Goal: Task Accomplishment & Management: Manage account settings

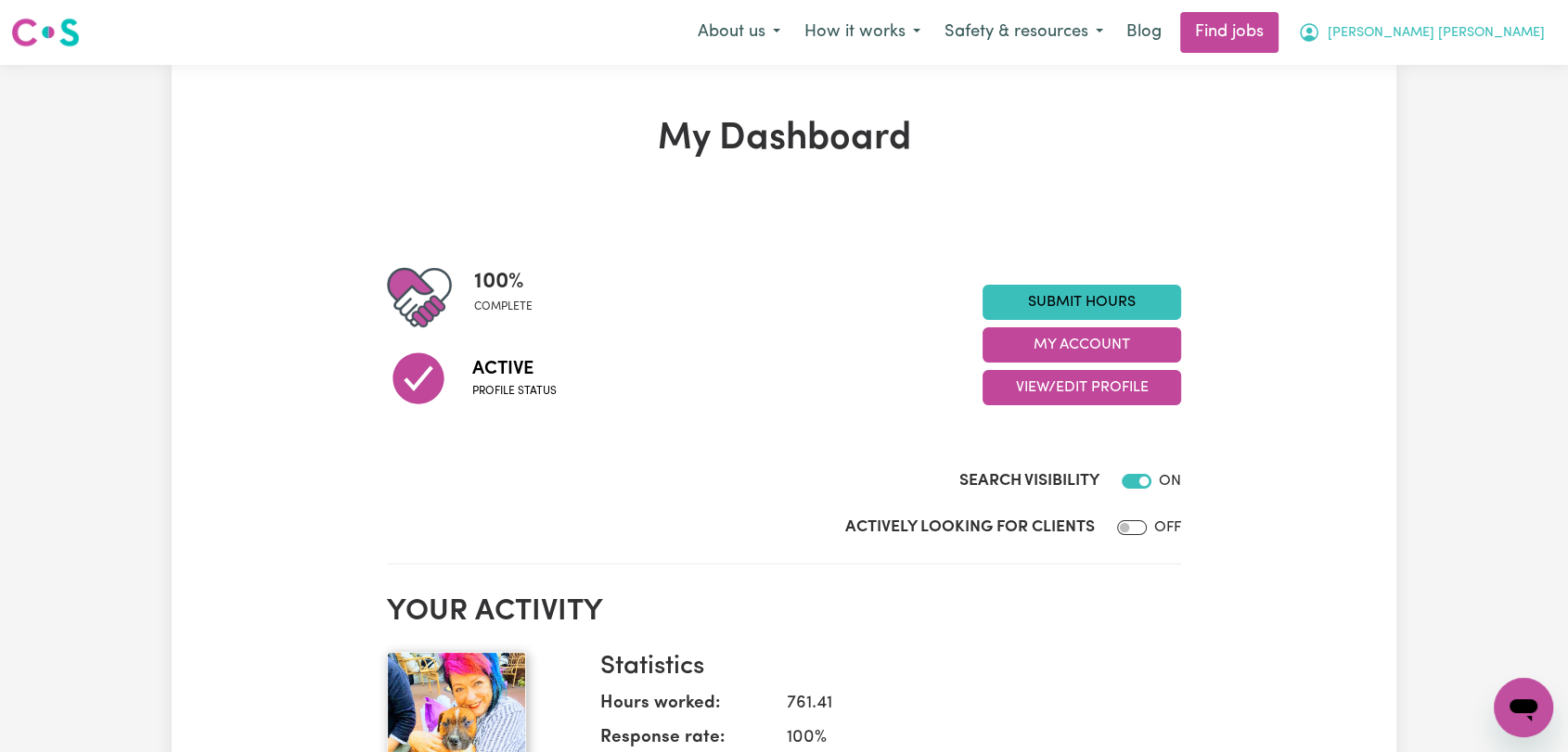
click at [1494, 36] on span "[PERSON_NAME] [PERSON_NAME]" at bounding box center [1437, 34] width 217 height 21
click at [1489, 64] on link "My Account" at bounding box center [1482, 73] width 146 height 35
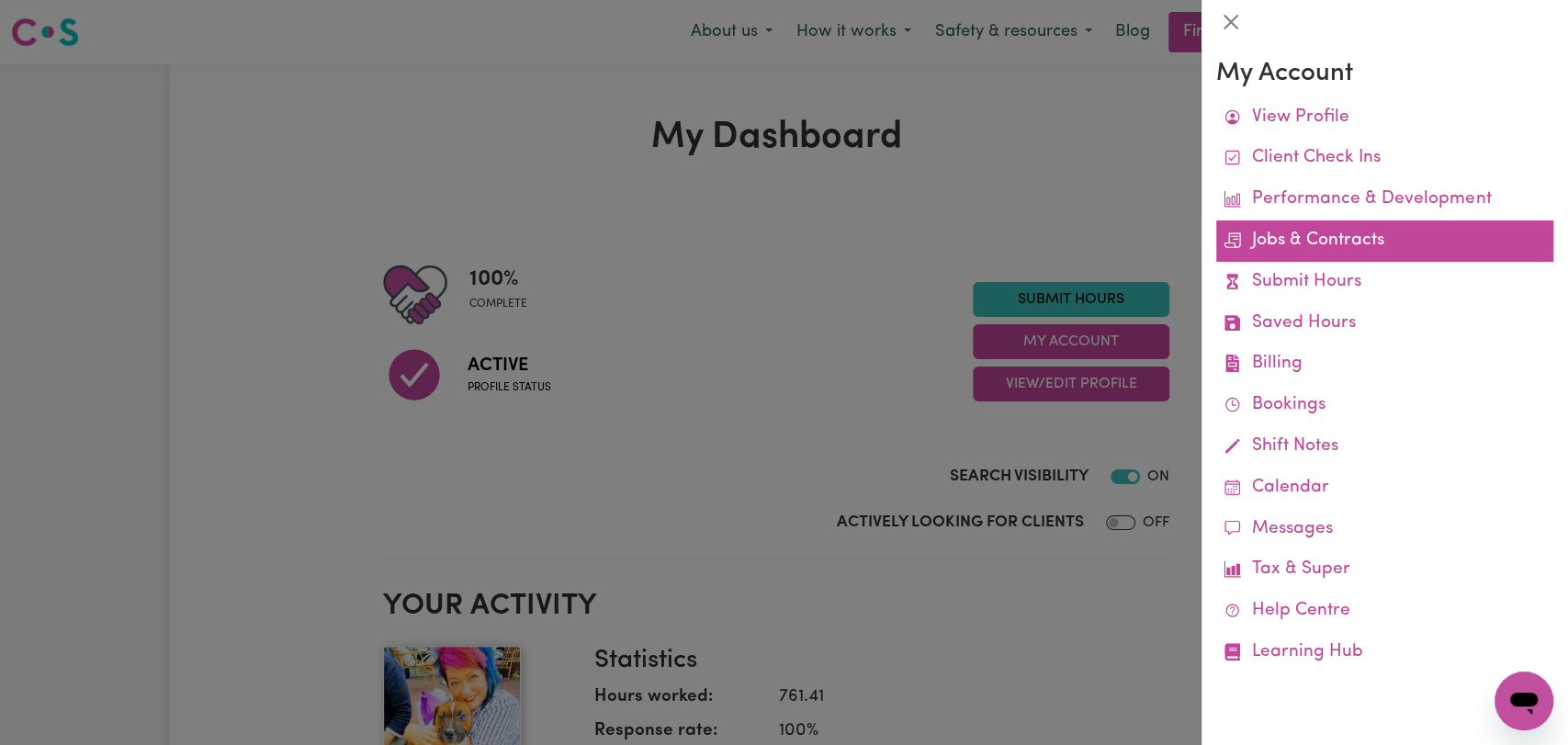
click at [1352, 254] on link "Jobs & Contracts" at bounding box center [1384, 241] width 337 height 42
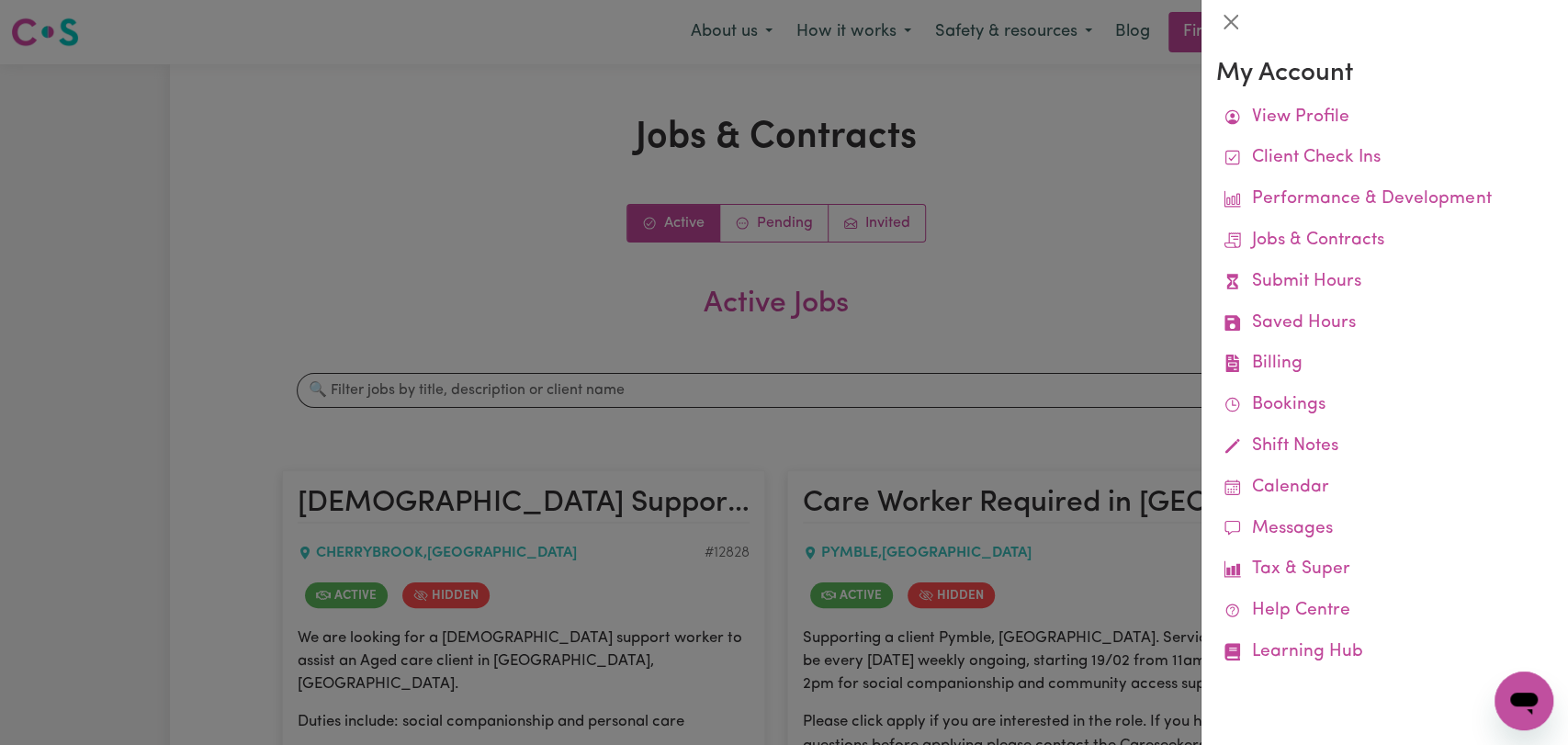
click at [632, 290] on div at bounding box center [784, 372] width 1568 height 745
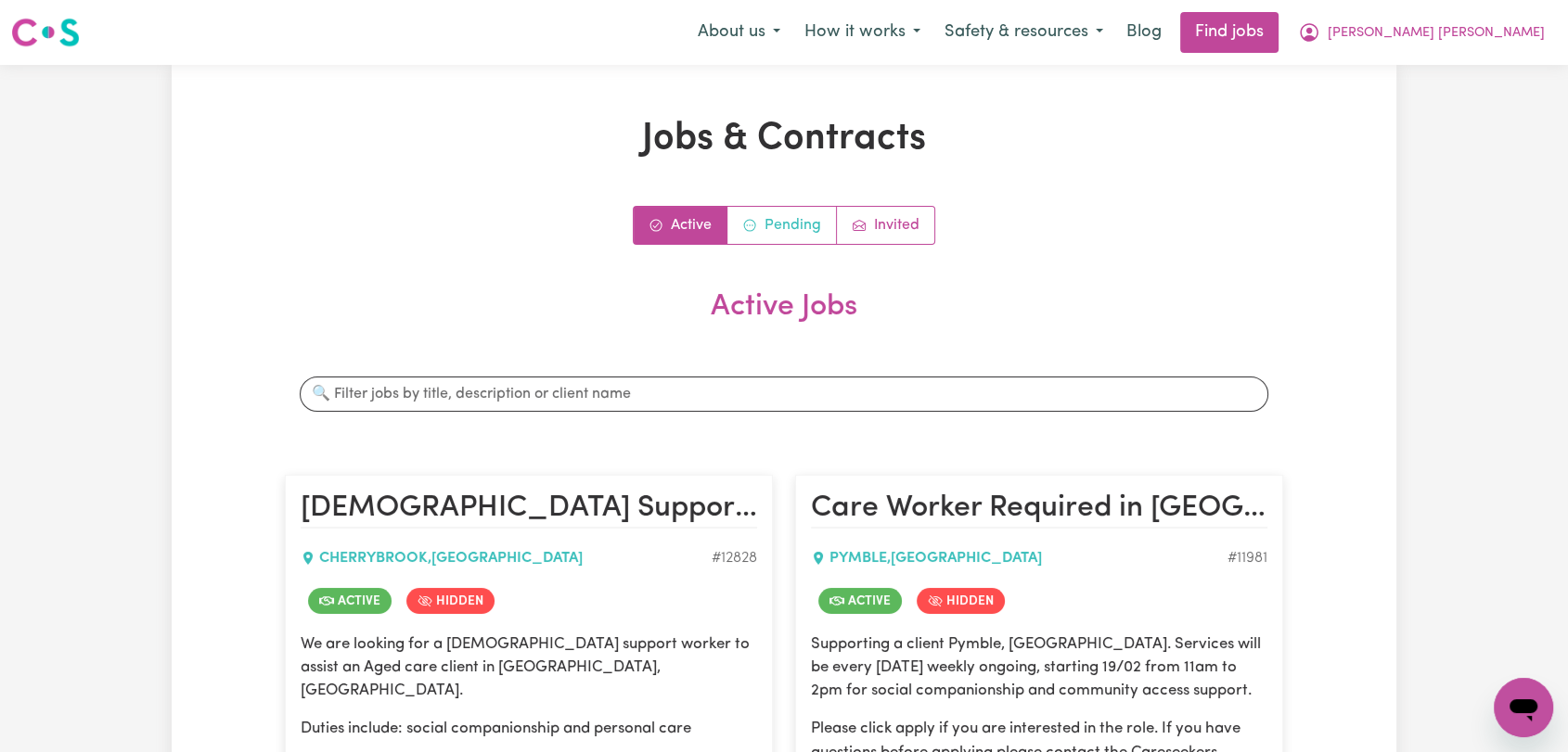
click at [791, 225] on link "Pending" at bounding box center [781, 226] width 109 height 37
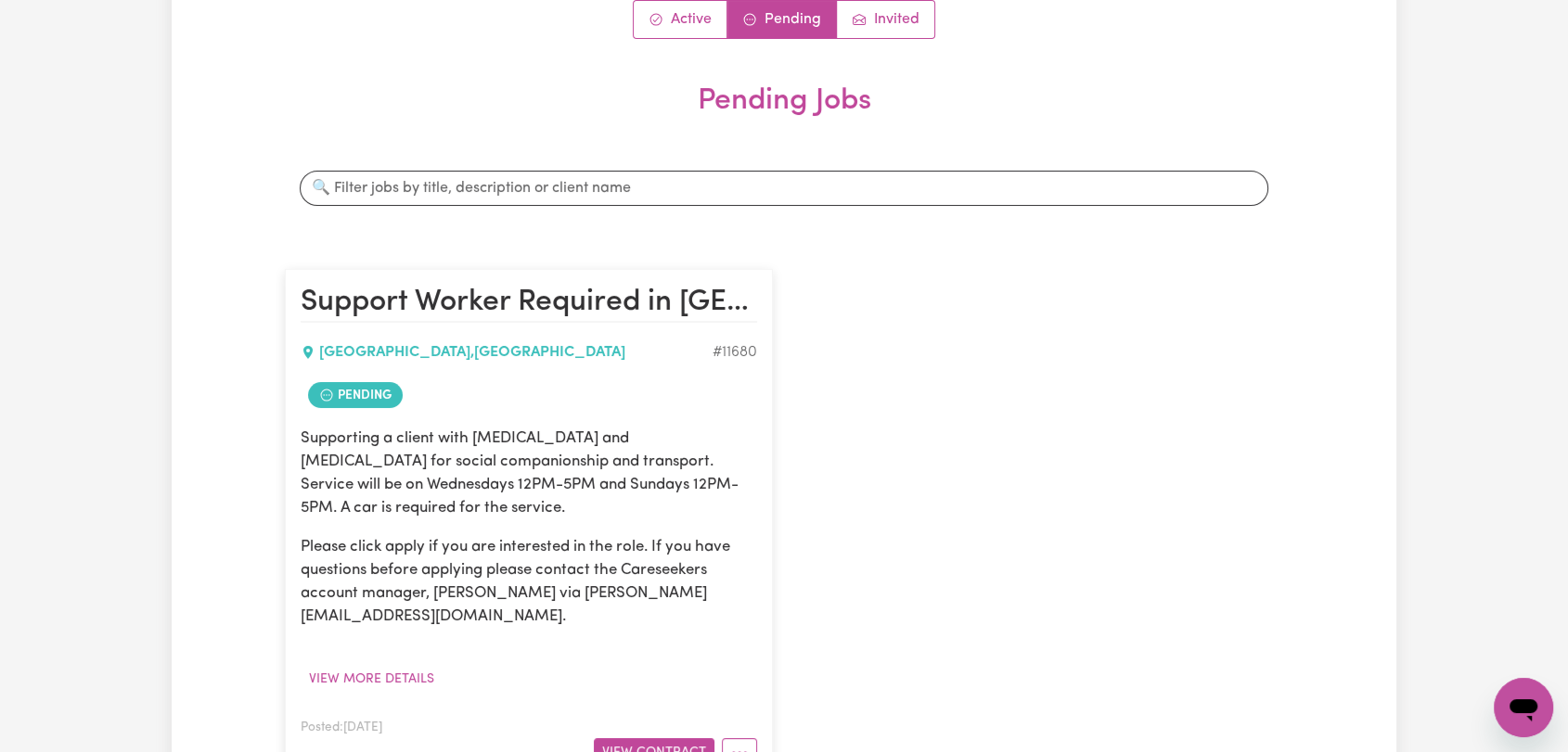
scroll to position [103, 0]
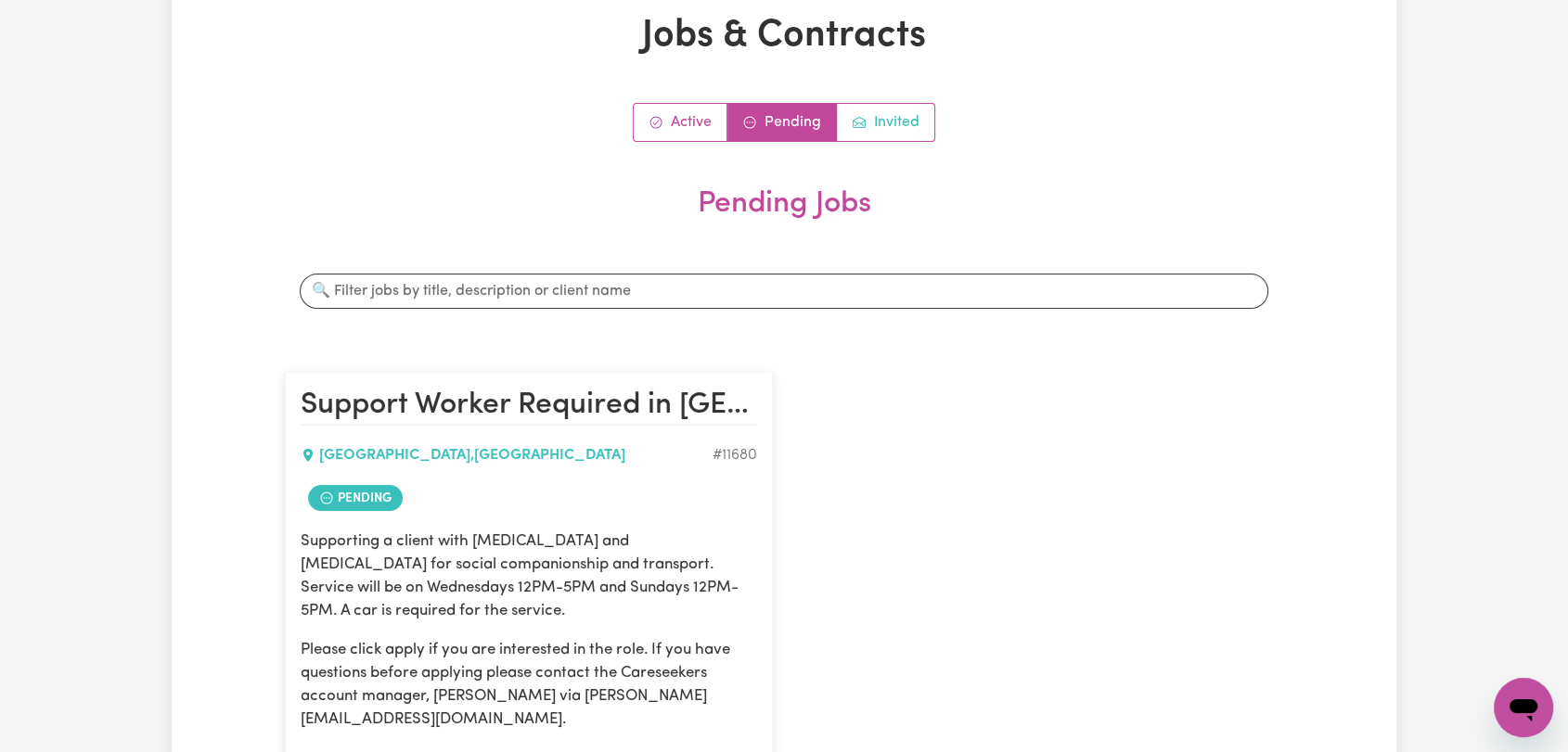
click at [884, 130] on link "Invited" at bounding box center [886, 122] width 98 height 37
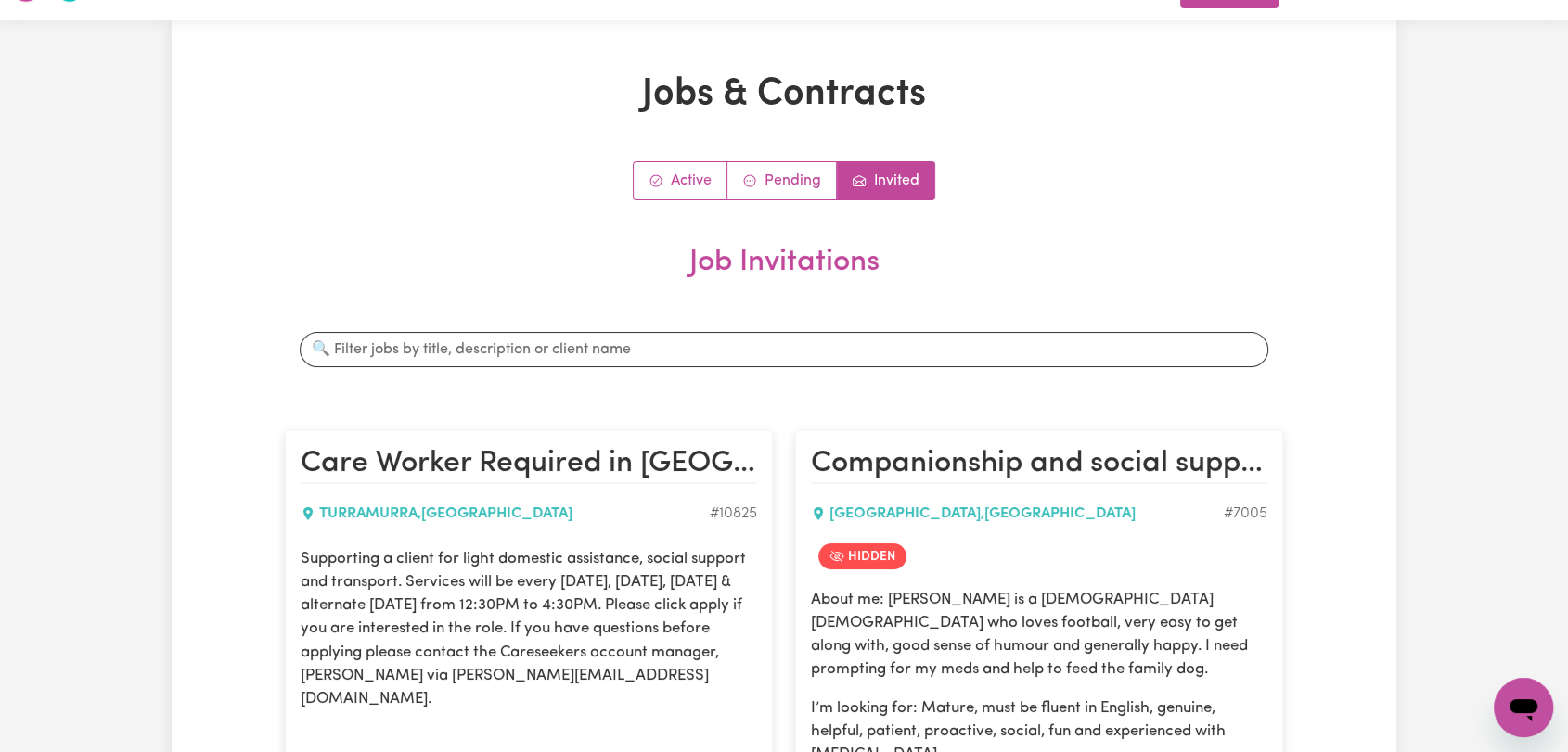
scroll to position [0, 0]
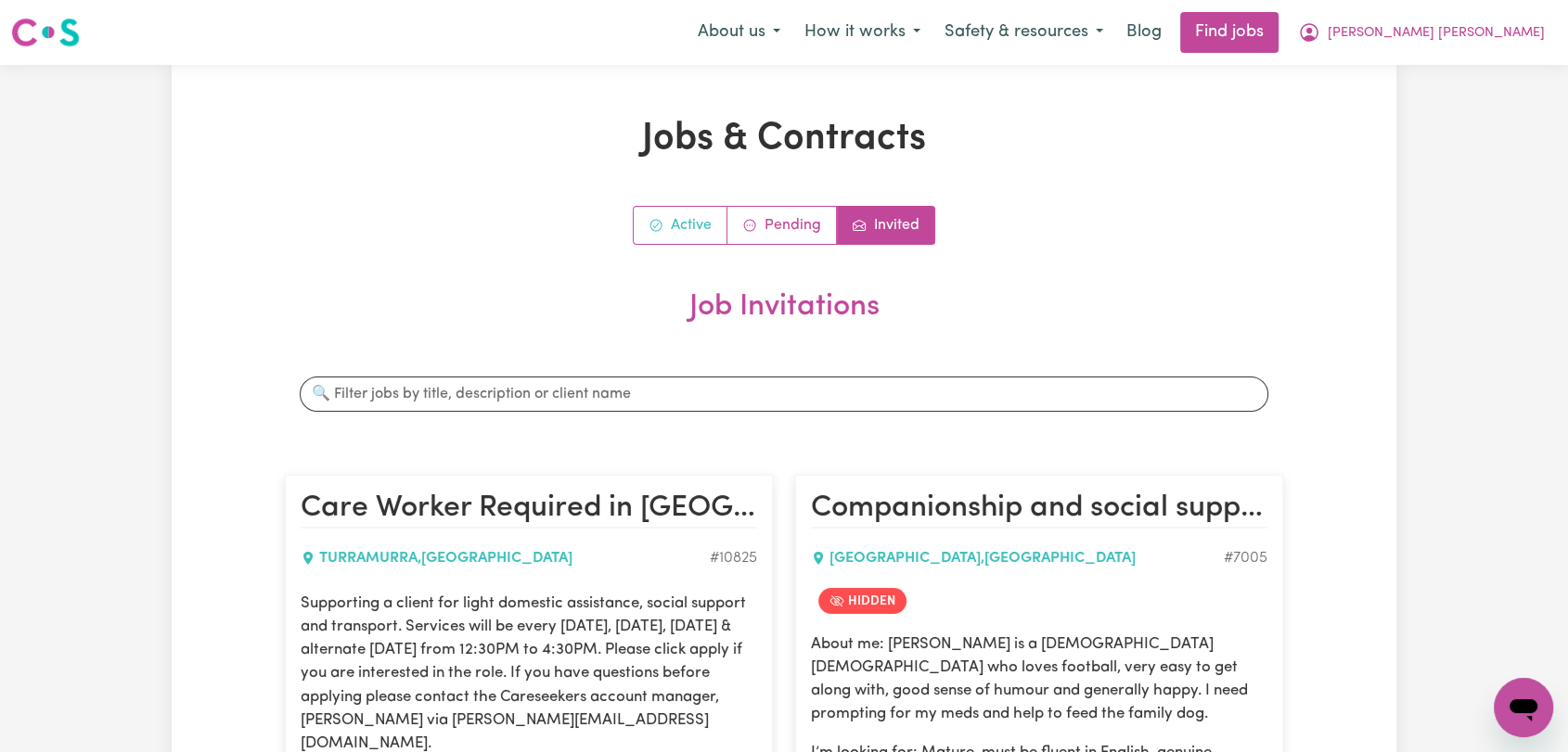
click at [668, 226] on link "Active" at bounding box center [681, 226] width 94 height 37
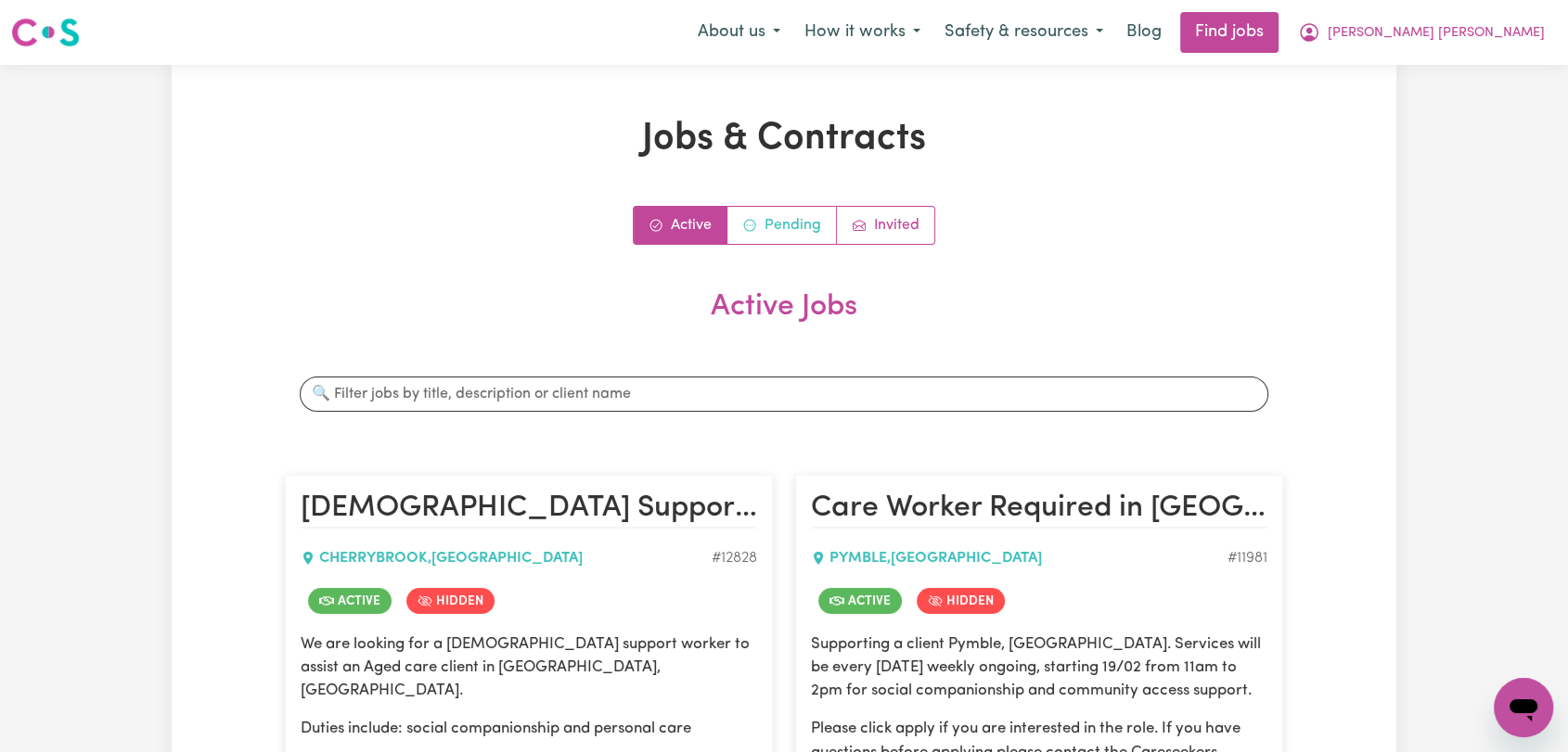
click at [789, 222] on link "Pending" at bounding box center [781, 226] width 109 height 37
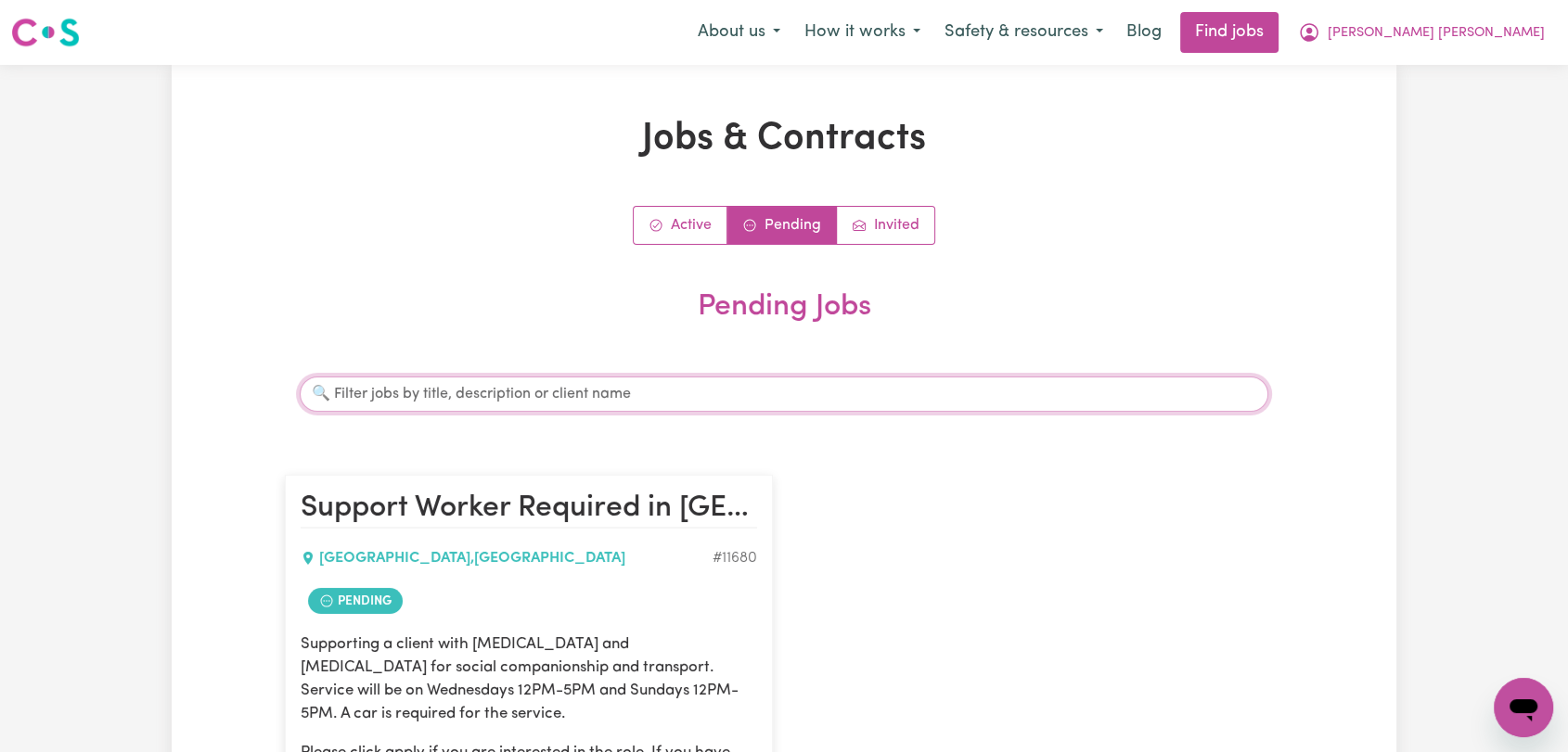
click at [542, 391] on input "Search jobs" at bounding box center [784, 394] width 969 height 35
click at [683, 215] on link "Active" at bounding box center [681, 226] width 94 height 37
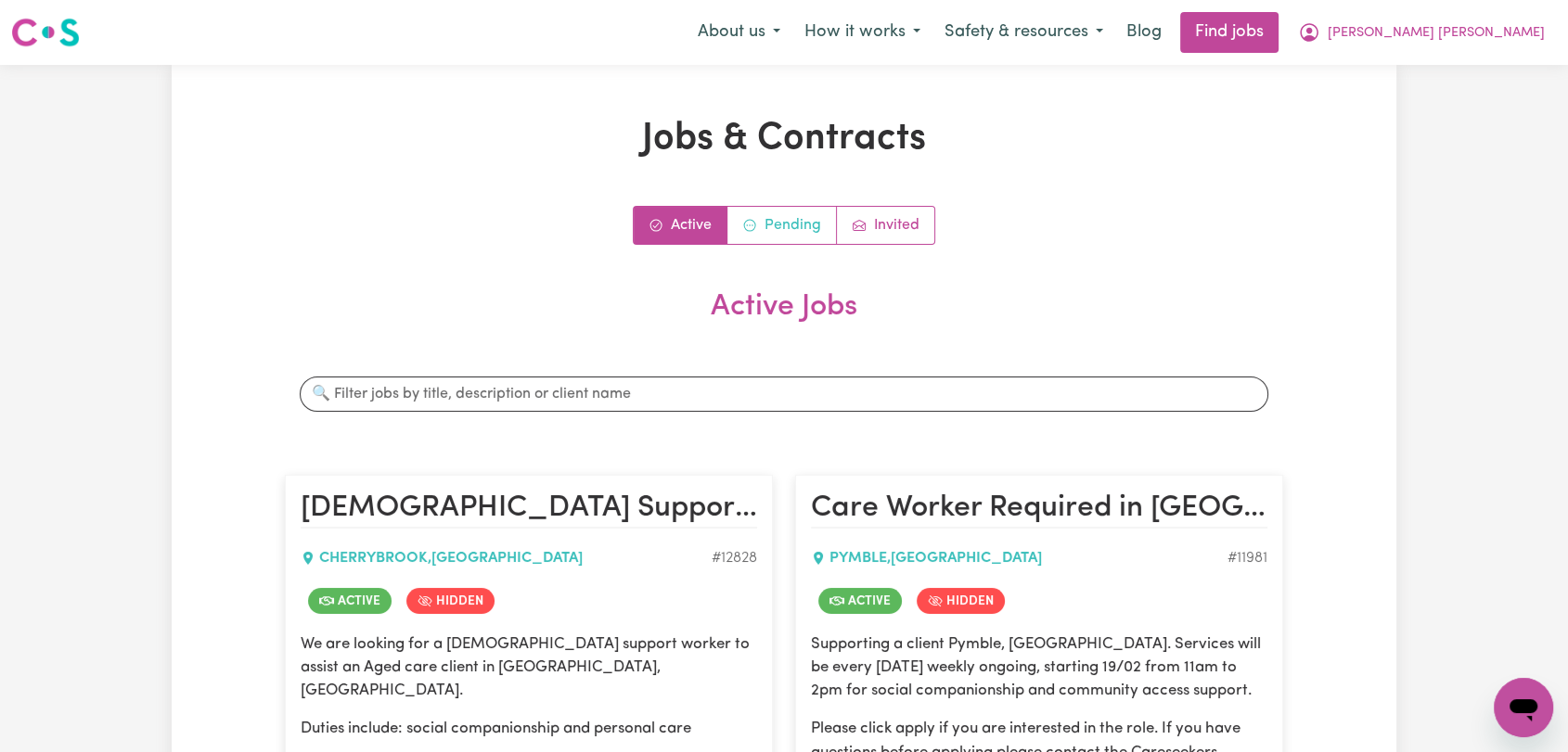
drag, startPoint x: 777, startPoint y: 222, endPoint x: 829, endPoint y: 224, distance: 52.0
click at [777, 221] on link "Pending" at bounding box center [781, 226] width 109 height 37
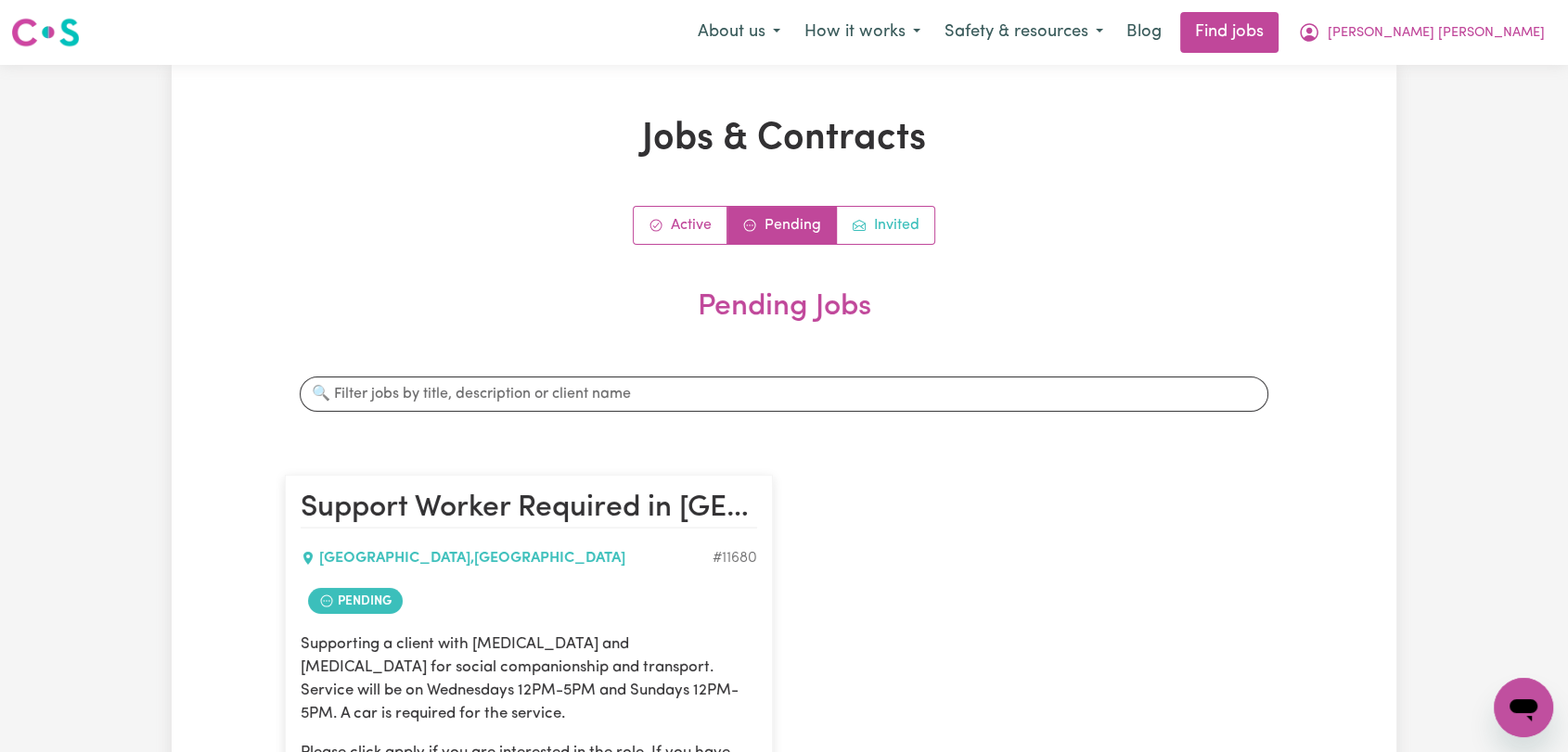
click at [915, 212] on link "Invited" at bounding box center [886, 226] width 98 height 37
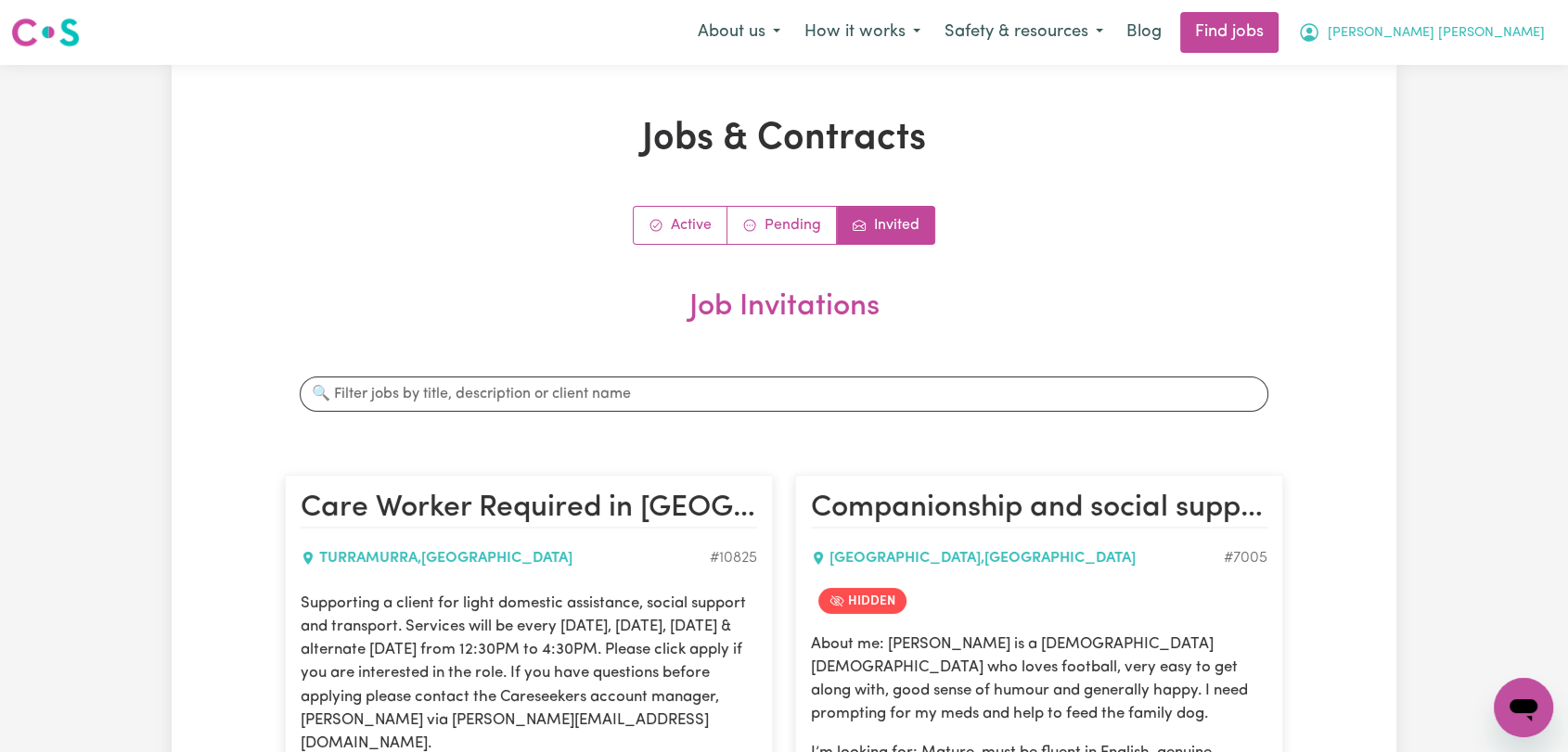
click at [1493, 27] on span "[PERSON_NAME] [PERSON_NAME]" at bounding box center [1437, 34] width 217 height 21
click at [1435, 135] on link "Logout" at bounding box center [1482, 142] width 146 height 35
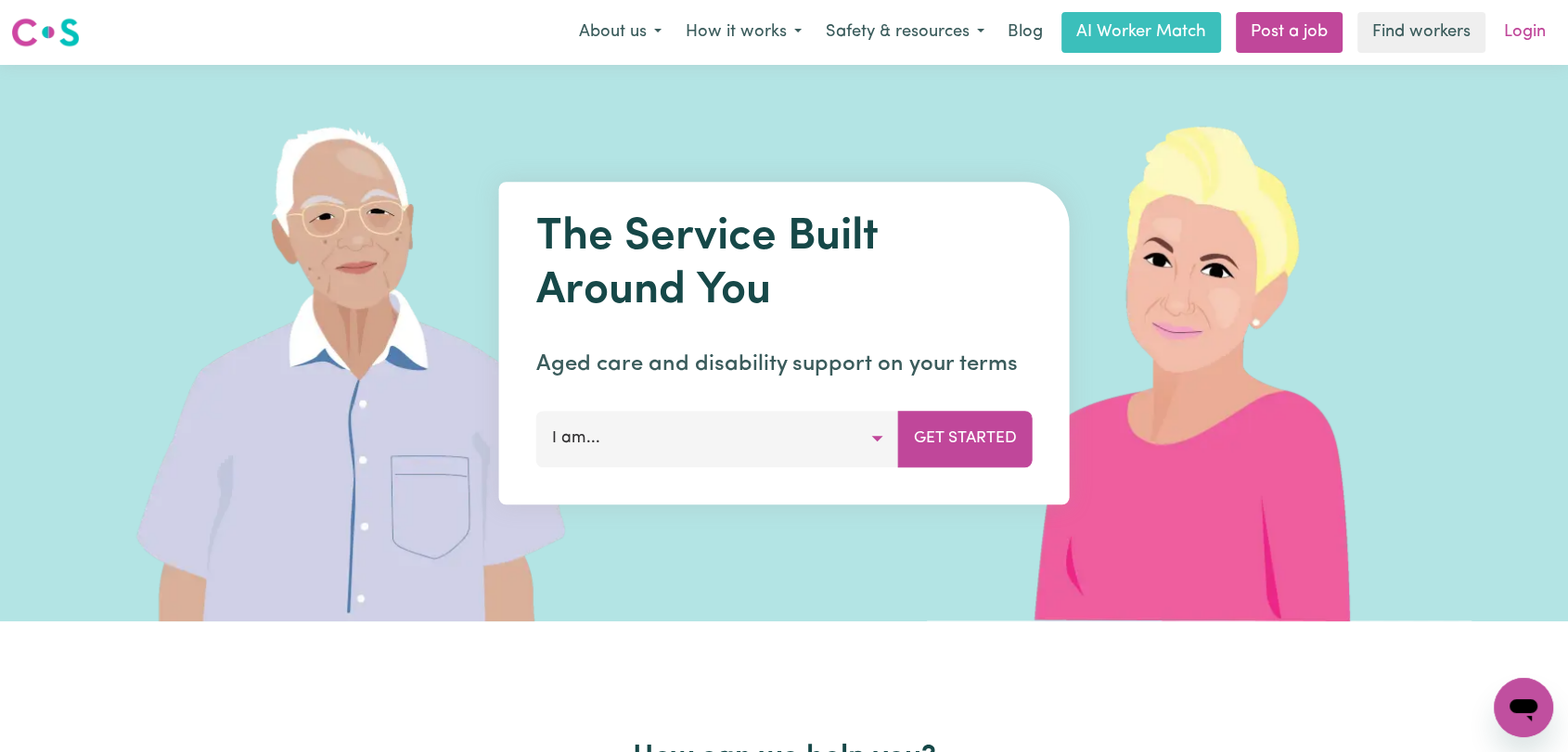
click at [1523, 32] on link "Login" at bounding box center [1525, 33] width 64 height 41
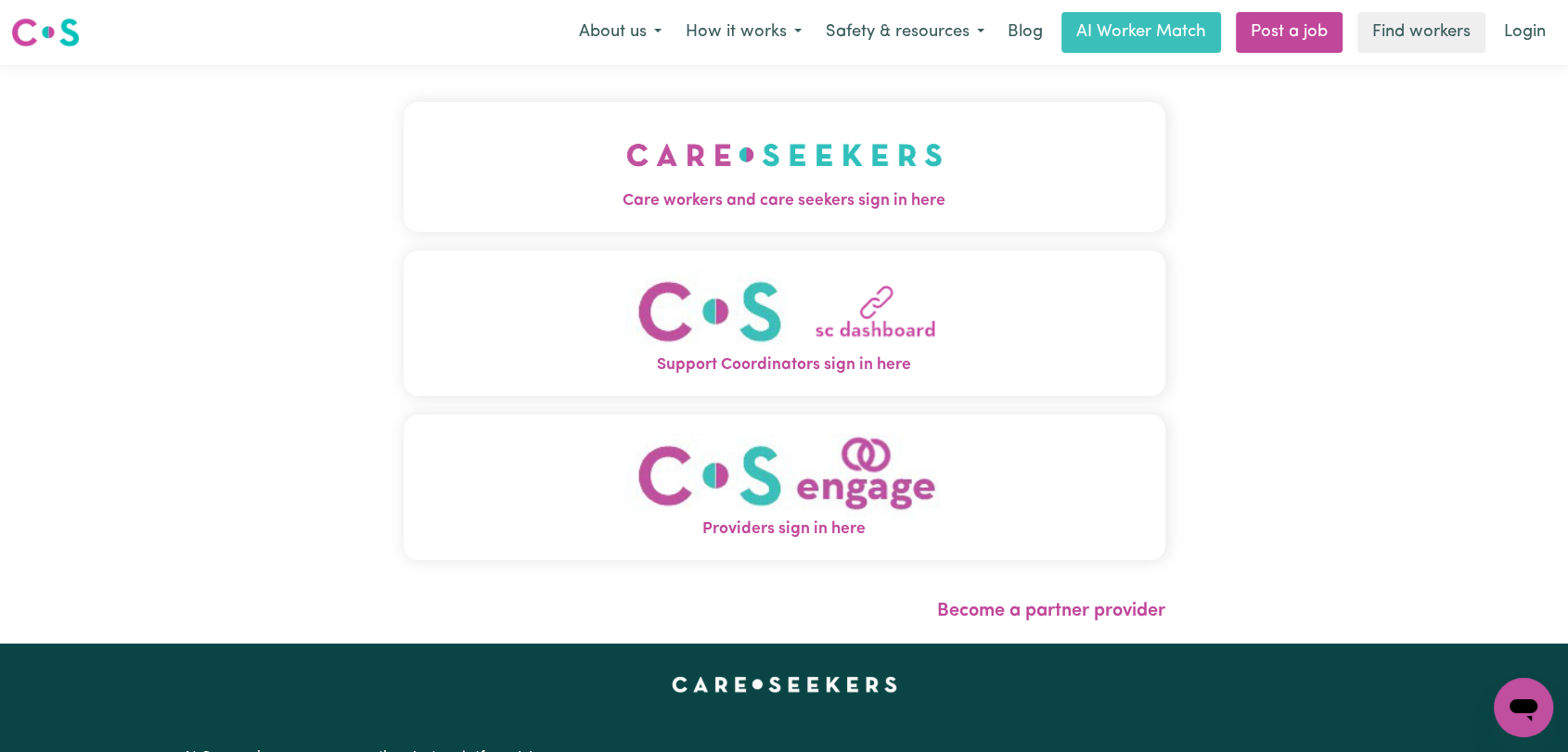
drag, startPoint x: 549, startPoint y: 151, endPoint x: 661, endPoint y: 191, distance: 118.9
click at [549, 152] on button "Care workers and care seekers sign in here" at bounding box center [784, 167] width 762 height 130
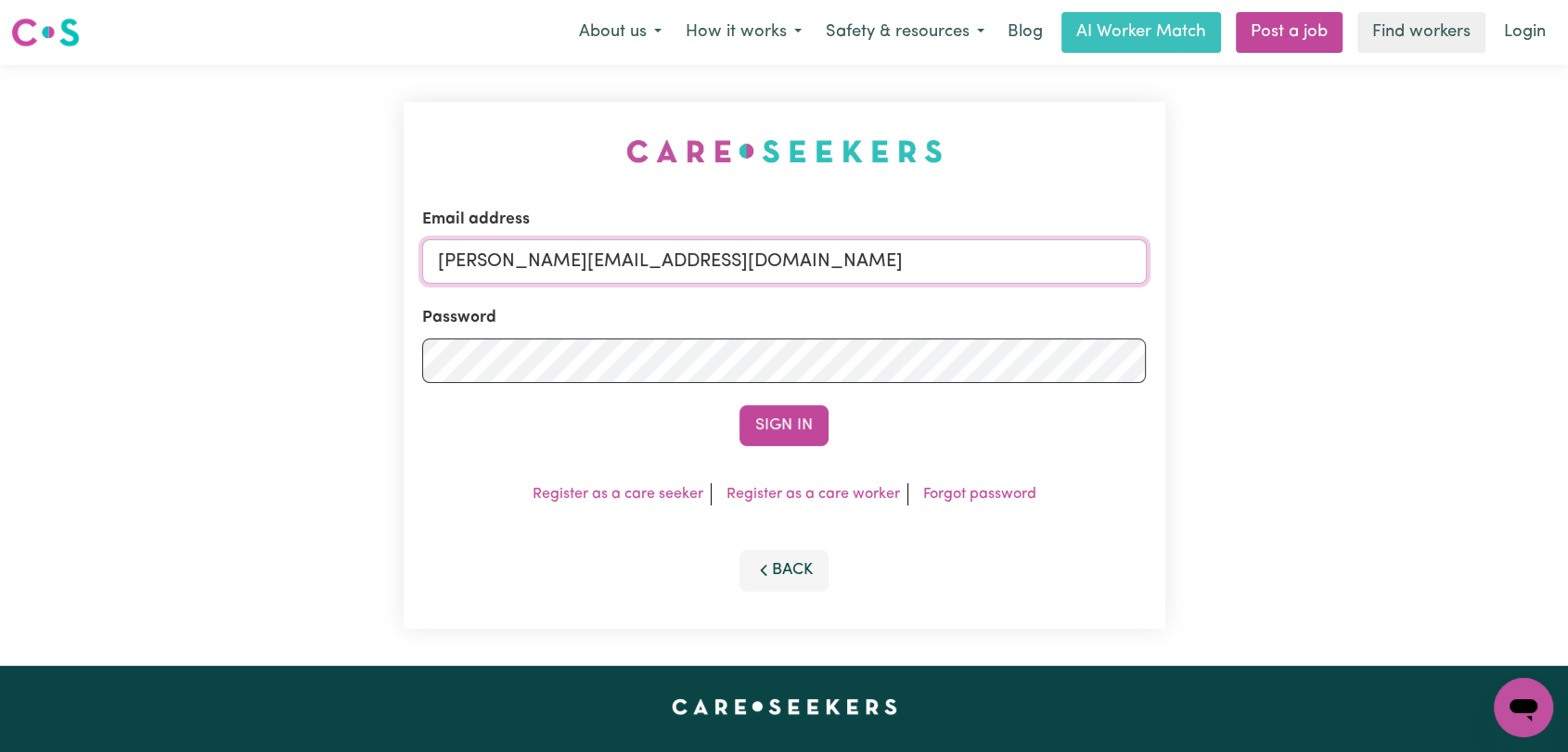
click at [821, 270] on input "[PERSON_NAME][EMAIL_ADDRESS][DOMAIN_NAME]" at bounding box center [784, 262] width 724 height 45
drag, startPoint x: 535, startPoint y: 253, endPoint x: 838, endPoint y: 257, distance: 303.0
click at [838, 257] on input "Superuser~[EMAIL_ADDRESS][DOMAIN_NAME]" at bounding box center [784, 262] width 724 height 45
type input "Superuser~[EMAIL_ADDRESS][DOMAIN_NAME]"
click at [801, 420] on button "Sign In" at bounding box center [784, 426] width 89 height 41
